Goal: Use online tool/utility: Utilize a website feature to perform a specific function

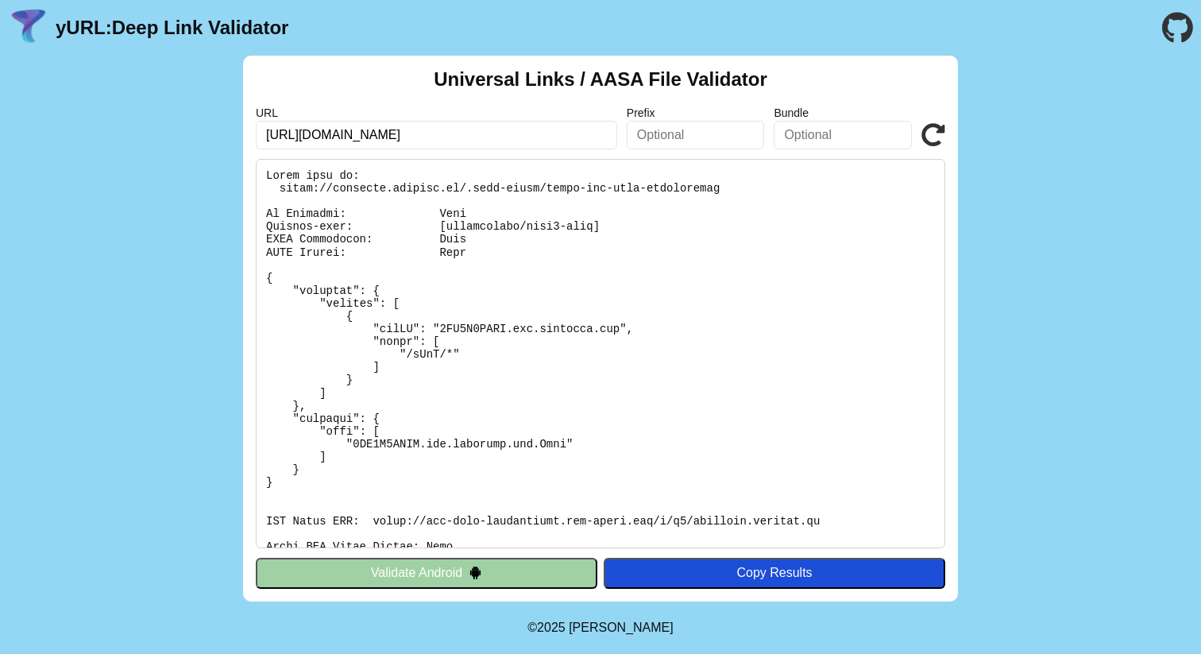
click at [359, 135] on input "[URL][DOMAIN_NAME]" at bounding box center [437, 135] width 362 height 29
drag, startPoint x: 365, startPoint y: 134, endPoint x: 311, endPoint y: 138, distance: 54.2
click at [311, 138] on input "[URL][DOMAIN_NAME]" at bounding box center [437, 135] width 362 height 29
type input "[URL][DOMAIN_NAME]"
click button "Validate" at bounding box center [0, 0] width 0 height 0
